Goal: Task Accomplishment & Management: Manage account settings

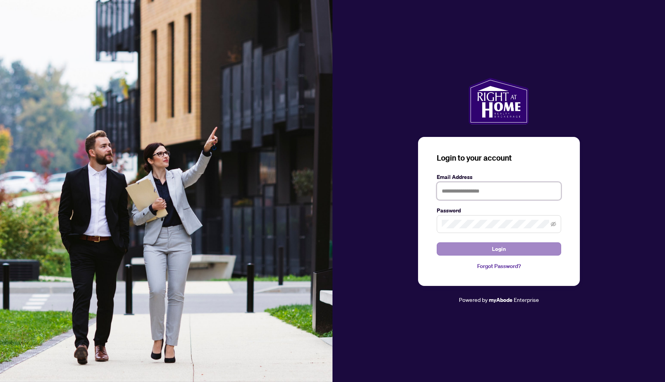
type input "**********"
click at [491, 247] on button "Login" at bounding box center [499, 248] width 124 height 13
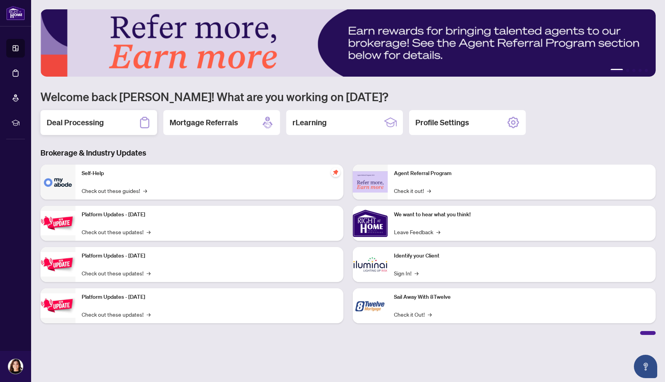
click at [100, 123] on h2 "Deal Processing" at bounding box center [75, 122] width 57 height 11
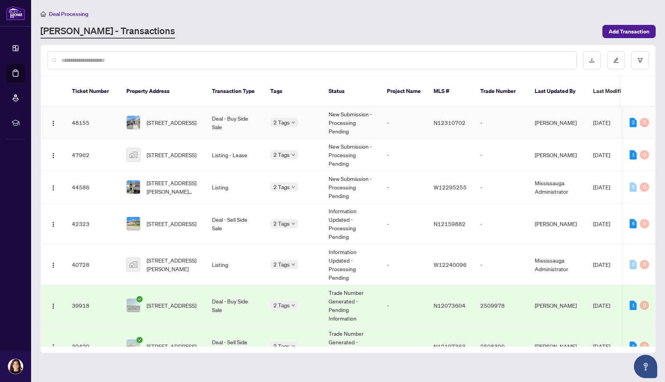
click at [140, 116] on img at bounding box center [133, 122] width 13 height 13
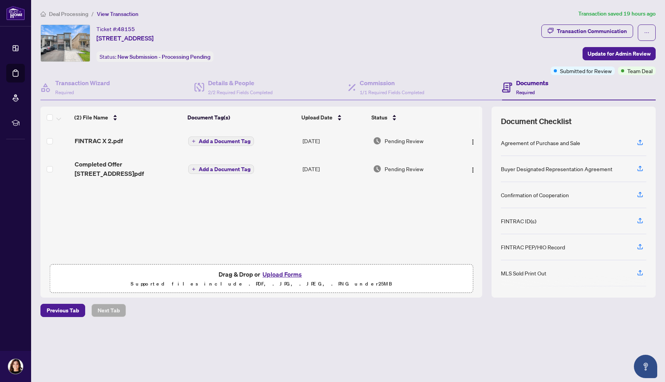
click at [528, 85] on h4 "Documents" at bounding box center [532, 82] width 32 height 9
click at [285, 271] on button "Upload Forms" at bounding box center [282, 274] width 44 height 10
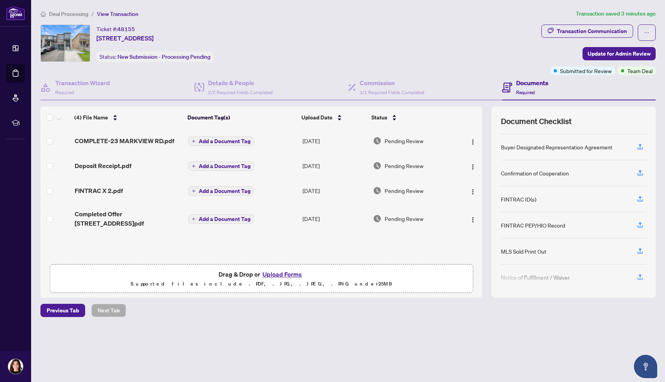
scroll to position [26, 0]
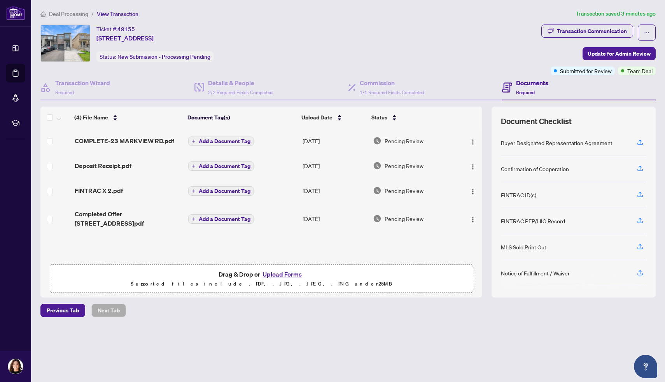
click at [541, 221] on div "FINTRAC PEP/HIO Record" at bounding box center [533, 221] width 64 height 9
click at [639, 218] on icon "button" at bounding box center [640, 220] width 7 height 7
click at [608, 53] on span "Update for Admin Review" at bounding box center [619, 53] width 63 height 12
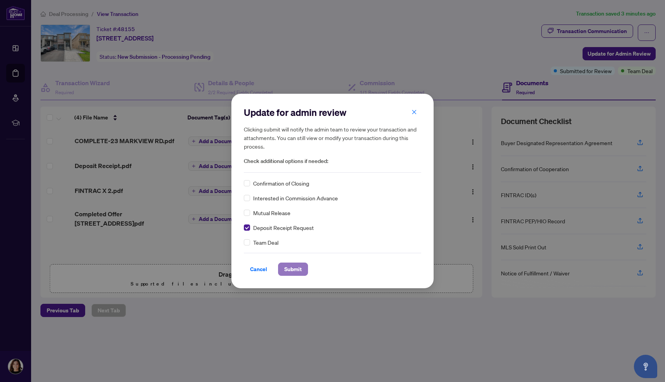
click at [293, 268] on span "Submit" at bounding box center [293, 269] width 18 height 12
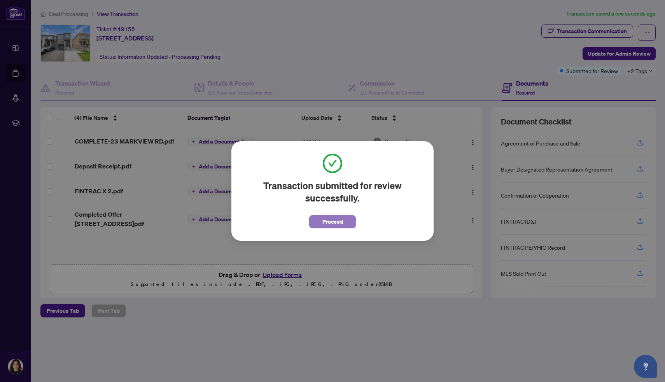
click at [340, 222] on span "Proceed" at bounding box center [332, 221] width 21 height 12
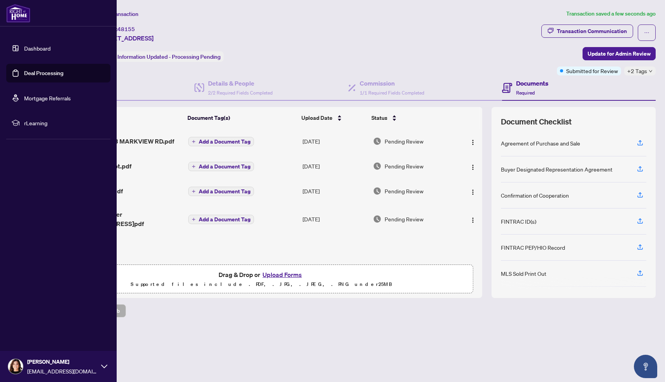
click at [35, 46] on link "Dashboard" at bounding box center [37, 48] width 26 height 7
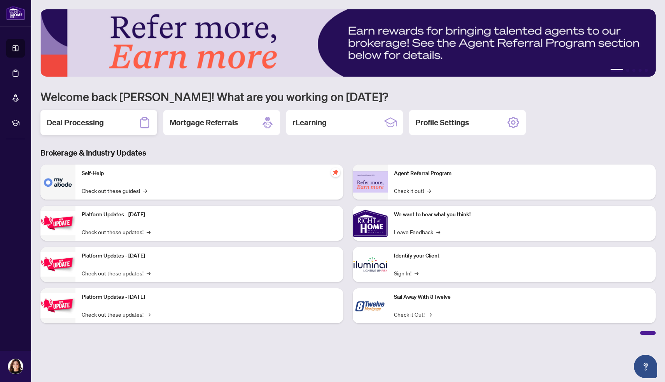
click at [123, 124] on div "Deal Processing" at bounding box center [98, 122] width 117 height 25
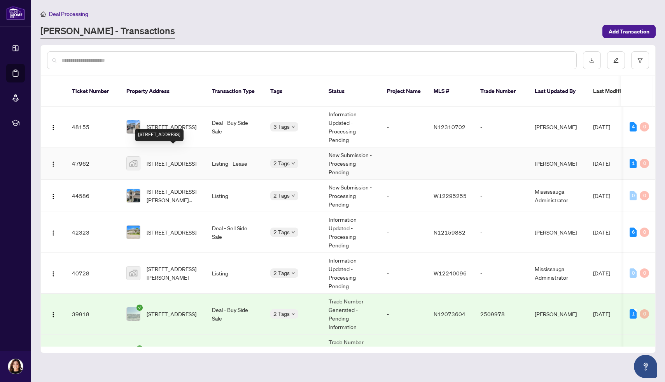
click at [166, 159] on span "[STREET_ADDRESS]" at bounding box center [172, 163] width 50 height 9
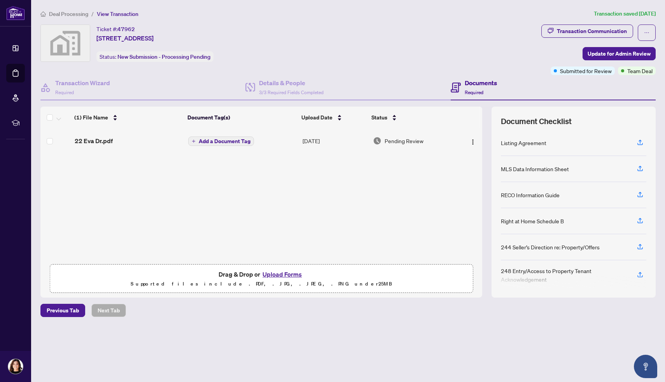
click at [105, 139] on span "22 Eva Dr.pdf" at bounding box center [94, 140] width 38 height 9
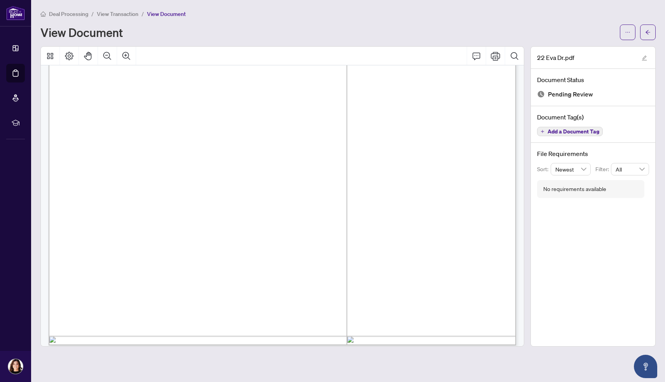
scroll to position [18950, 0]
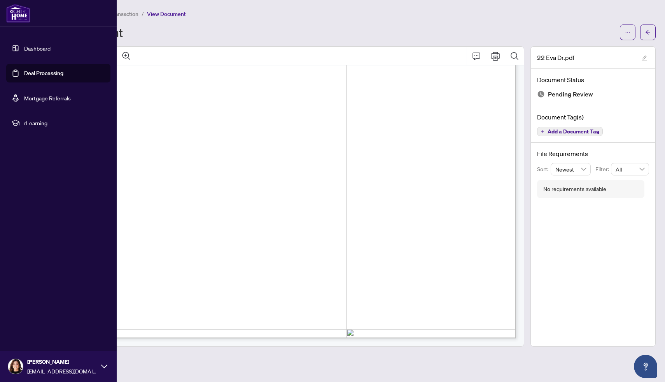
click at [40, 46] on link "Dashboard" at bounding box center [37, 48] width 26 height 7
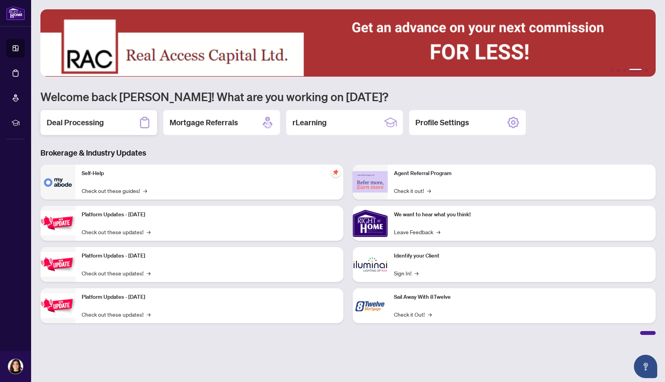
click at [77, 124] on h2 "Deal Processing" at bounding box center [75, 122] width 57 height 11
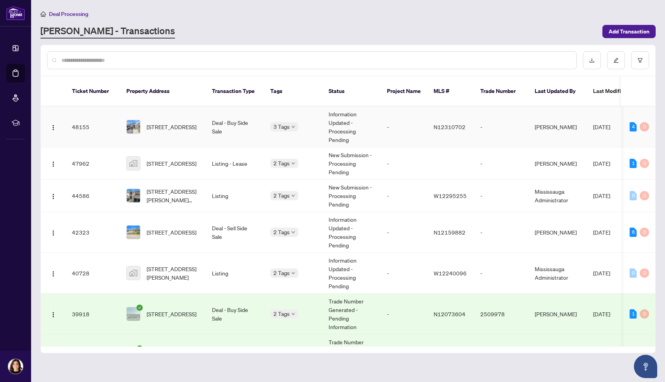
click at [160, 123] on span "[STREET_ADDRESS]" at bounding box center [172, 127] width 50 height 9
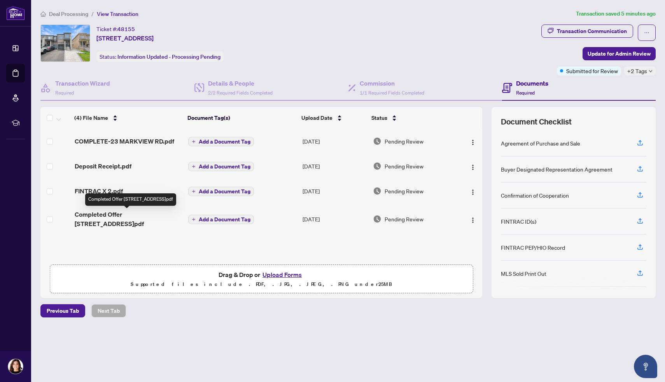
click at [116, 215] on span "Completed Offer [STREET_ADDRESS]pdf" at bounding box center [128, 219] width 107 height 19
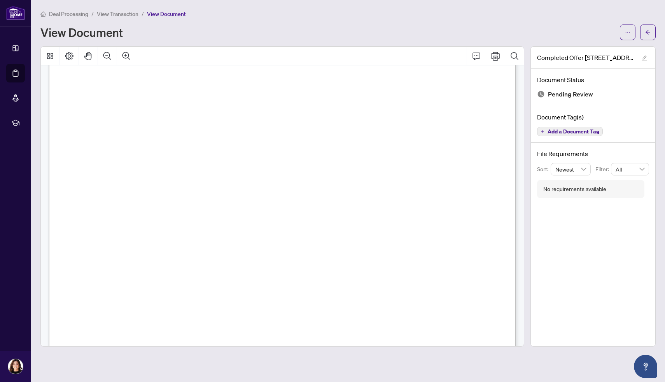
scroll to position [818, 0]
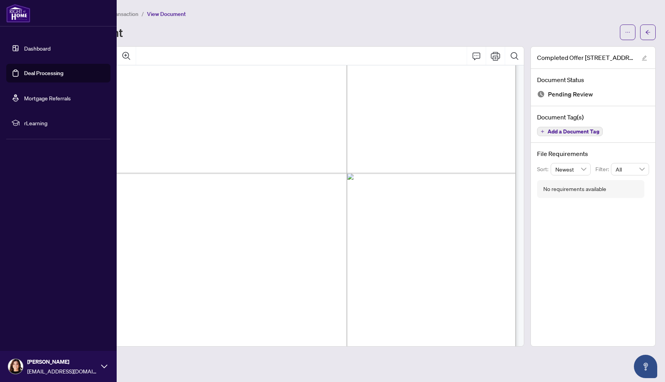
click at [24, 46] on link "Dashboard" at bounding box center [37, 48] width 26 height 7
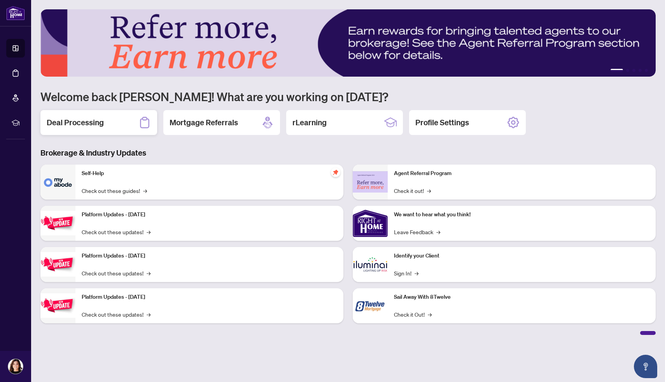
click at [126, 124] on div "Deal Processing" at bounding box center [98, 122] width 117 height 25
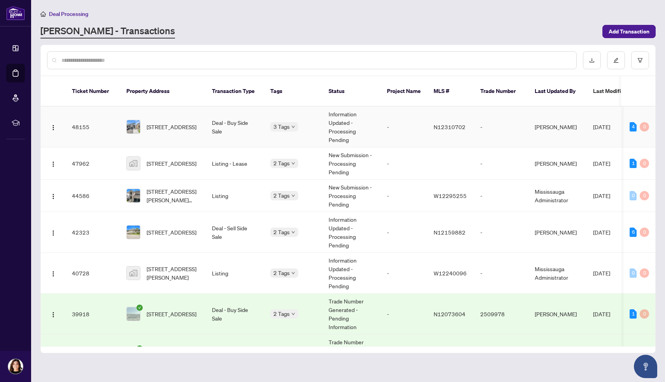
click at [161, 123] on span "[STREET_ADDRESS]" at bounding box center [172, 127] width 50 height 9
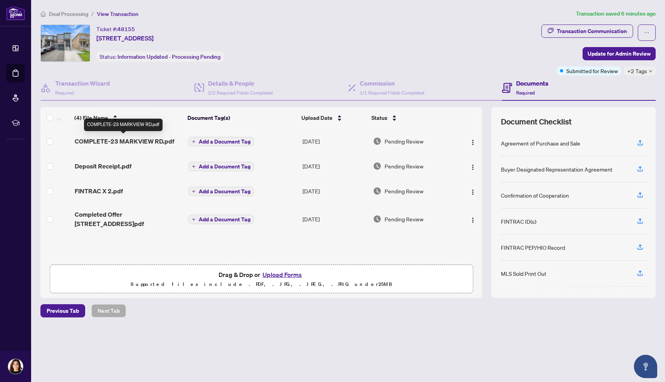
click at [130, 139] on span "COMPLETE-23 MARKVIEW RD.pdf" at bounding box center [125, 141] width 100 height 9
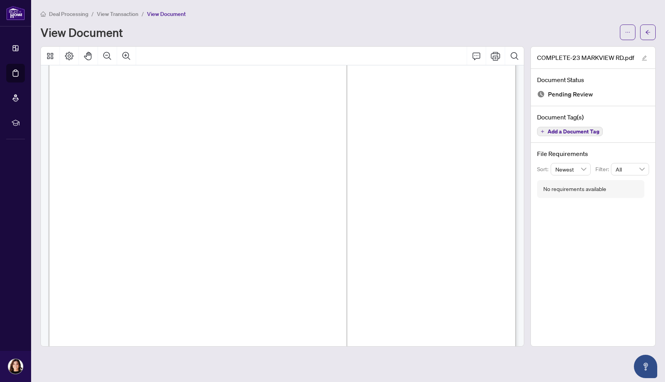
scroll to position [5923, 0]
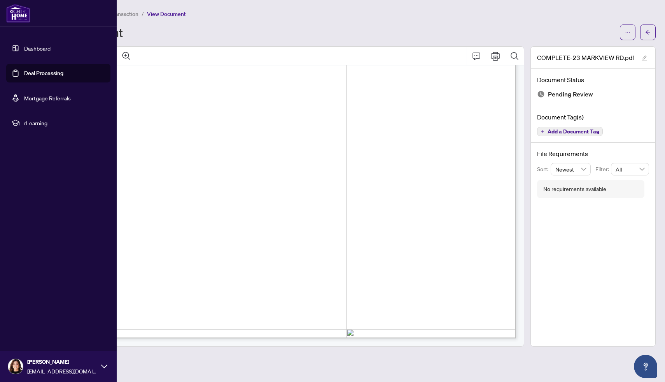
click at [24, 46] on link "Dashboard" at bounding box center [37, 48] width 26 height 7
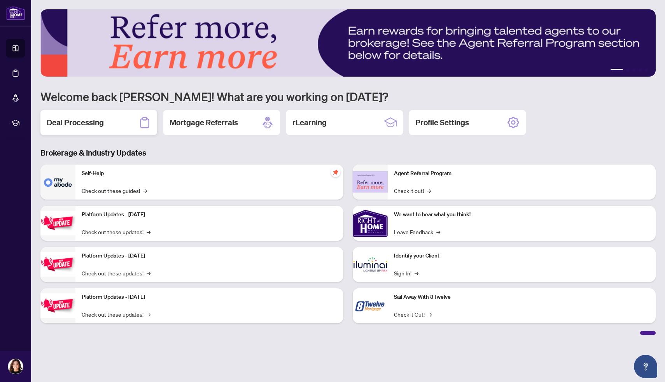
click at [118, 121] on div "Deal Processing" at bounding box center [98, 122] width 117 height 25
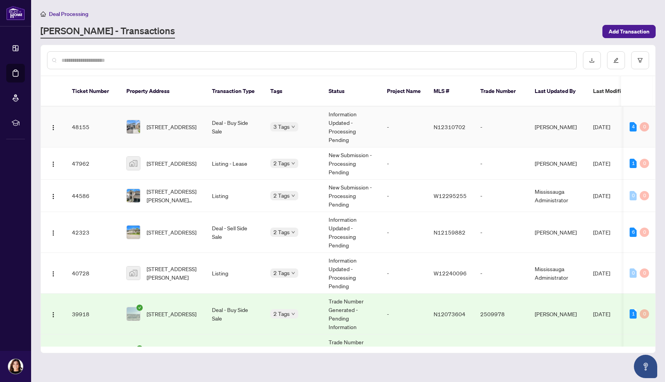
click at [175, 123] on span "[STREET_ADDRESS]" at bounding box center [172, 127] width 50 height 9
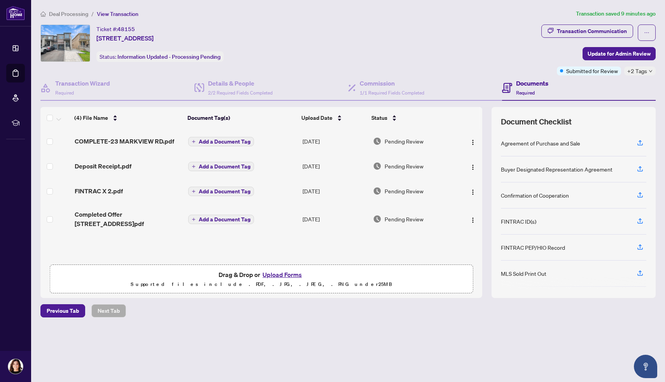
click at [289, 275] on button "Upload Forms" at bounding box center [282, 275] width 44 height 10
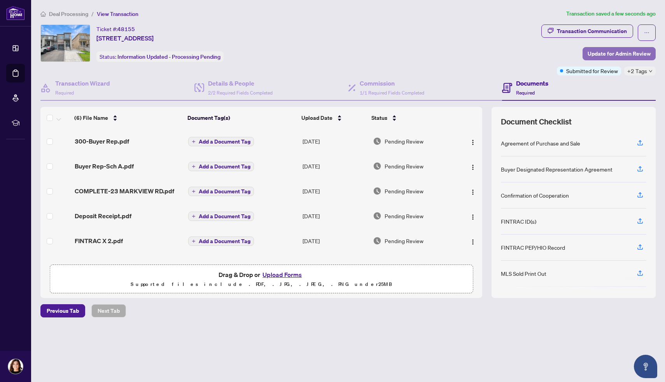
click at [631, 51] on span "Update for Admin Review" at bounding box center [619, 53] width 63 height 12
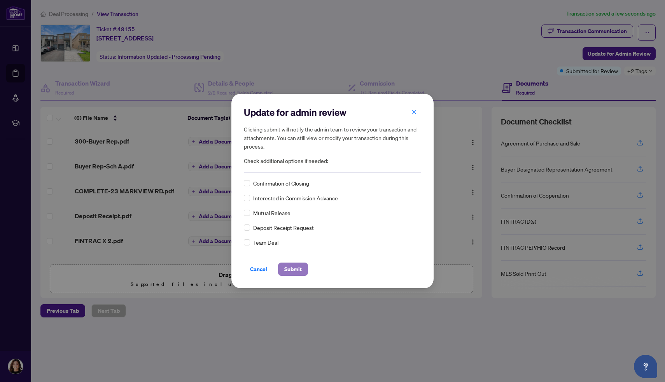
click at [301, 271] on span "Submit" at bounding box center [293, 269] width 18 height 12
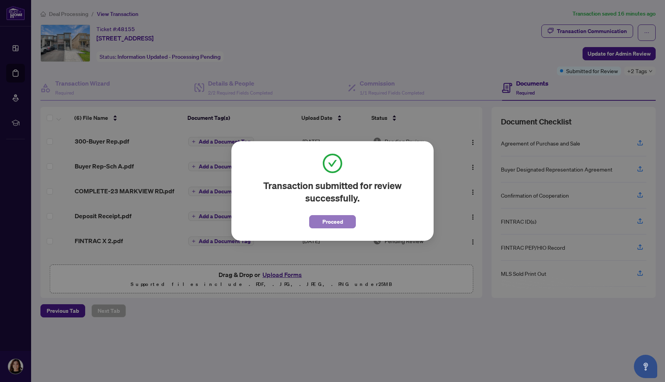
click at [338, 219] on span "Proceed" at bounding box center [332, 221] width 21 height 12
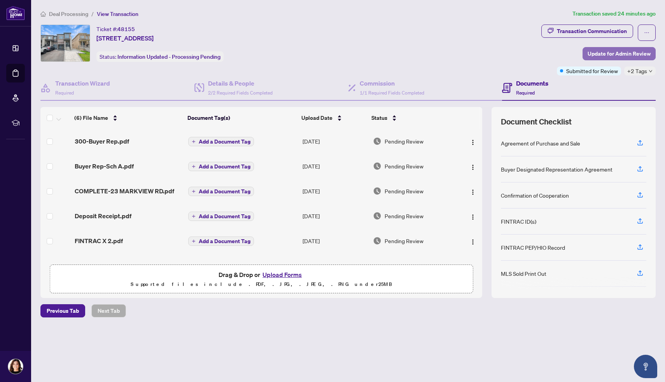
click at [602, 50] on span "Update for Admin Review" at bounding box center [619, 53] width 63 height 12
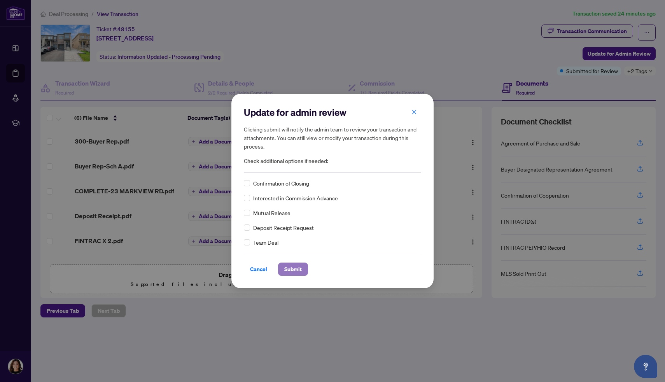
click at [299, 268] on span "Submit" at bounding box center [293, 269] width 18 height 12
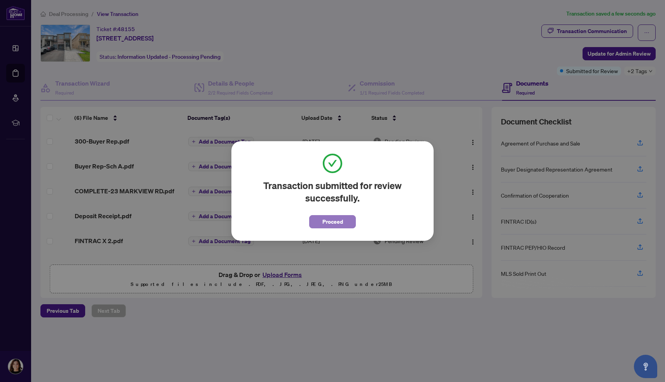
click at [339, 225] on span "Proceed" at bounding box center [332, 221] width 21 height 12
